Goal: Answer question/provide support

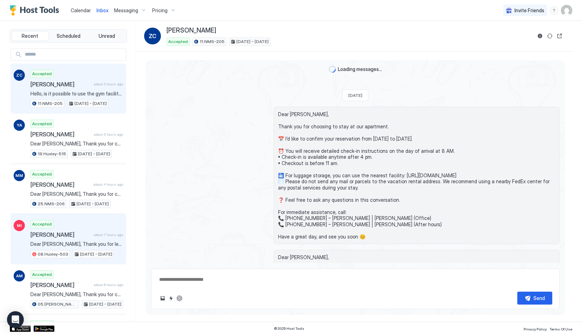
scroll to position [1713, 0]
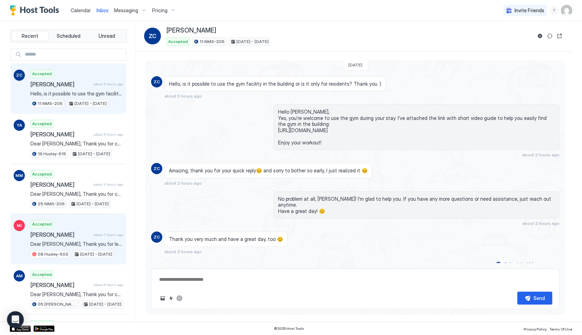
click at [93, 241] on span "Dear [PERSON_NAME], Thank you for letting us know. We’ll check with our cleanin…" at bounding box center [76, 244] width 93 height 6
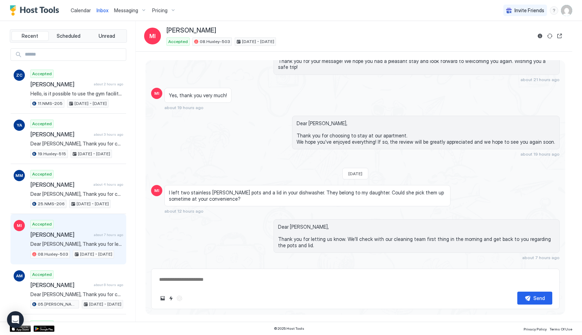
scroll to position [1776, 0]
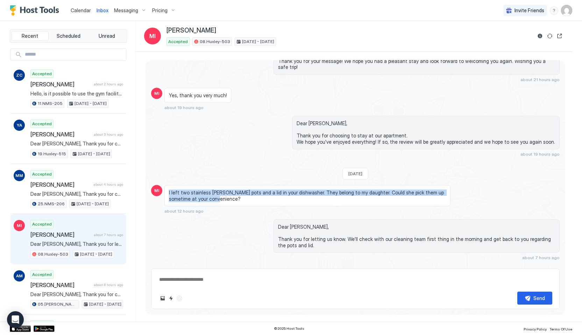
drag, startPoint x: 169, startPoint y: 180, endPoint x: 339, endPoint y: 186, distance: 170.4
click at [339, 190] on span "I left two stainless [PERSON_NAME] pots and a lid in your dishwasher. They belo…" at bounding box center [307, 196] width 277 height 12
copy span "I left two stainless [PERSON_NAME] pots and a lid in your dishwasher. They belo…"
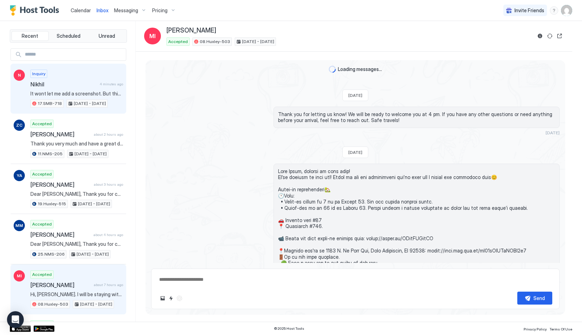
scroll to position [1776, 0]
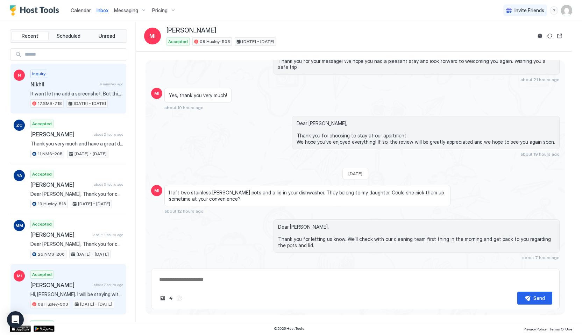
click at [61, 80] on div "Inquiry Nikhil 4 minutes ago It wont let me add a screenshot. But this is what …" at bounding box center [76, 89] width 93 height 38
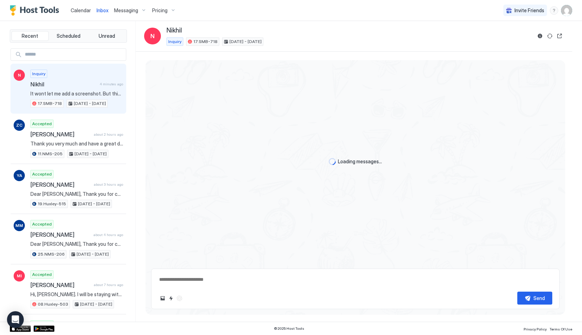
scroll to position [567, 0]
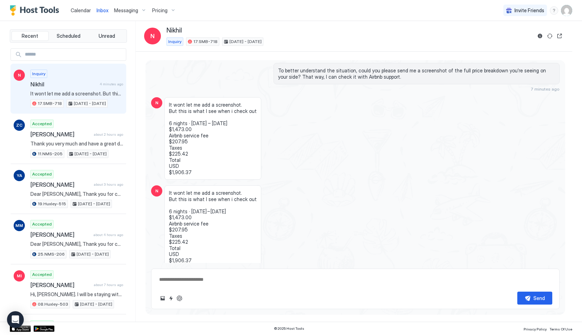
click at [185, 231] on span "It wont let me add a screenshot. But this is what I see when i check out 6 nigh…" at bounding box center [213, 226] width 88 height 73
click at [209, 213] on span "It wont let me add a screenshot. But this is what I see when i check out 6 nigh…" at bounding box center [213, 226] width 88 height 73
click at [191, 212] on span "It wont let me add a screenshot. But this is what I see when i check out 6 nigh…" at bounding box center [213, 226] width 88 height 73
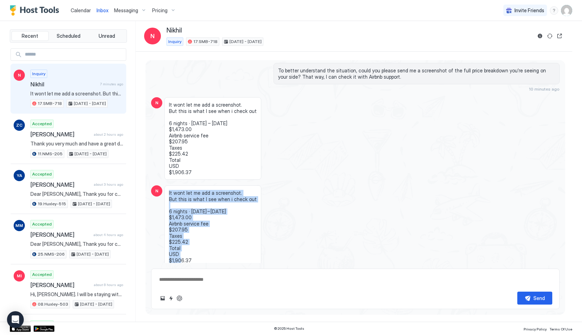
drag, startPoint x: 168, startPoint y: 177, endPoint x: 199, endPoint y: 251, distance: 80.2
click at [200, 251] on div "It wont let me add a screenshot. But this is what I see when i check out 6 nigh…" at bounding box center [212, 226] width 97 height 83
type textarea "*"
click at [213, 222] on span "It wont let me add a screenshot. But this is what I see when i check out 6 nigh…" at bounding box center [213, 226] width 88 height 73
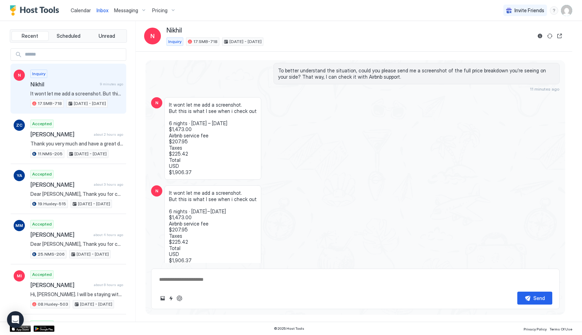
click at [157, 191] on div "N It wont let me add a screenshot. But this is what I see when i check out 6 ni…" at bounding box center [355, 230] width 408 height 90
click at [165, 185] on div "It wont let me add a screenshot. But this is what I see when i check out 6 nigh…" at bounding box center [212, 226] width 97 height 83
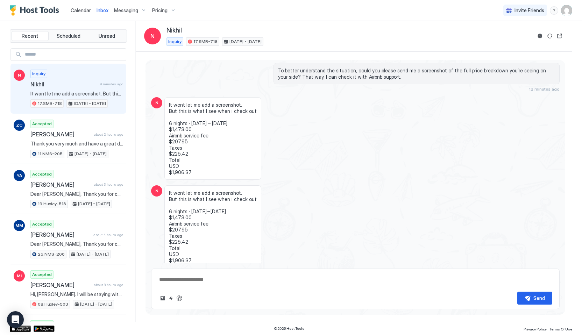
click at [165, 185] on div "It wont let me add a screenshot. But this is what I see when i check out 6 nigh…" at bounding box center [212, 226] width 97 height 83
